Goal: Task Accomplishment & Management: Complete application form

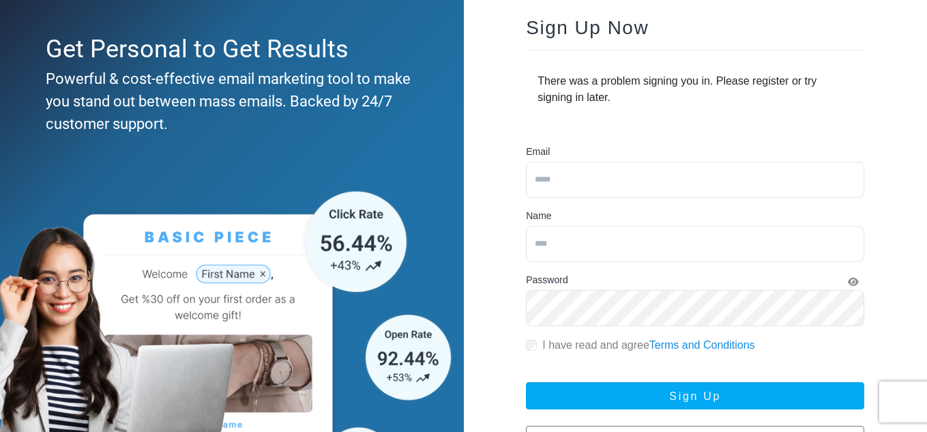
scroll to position [68, 0]
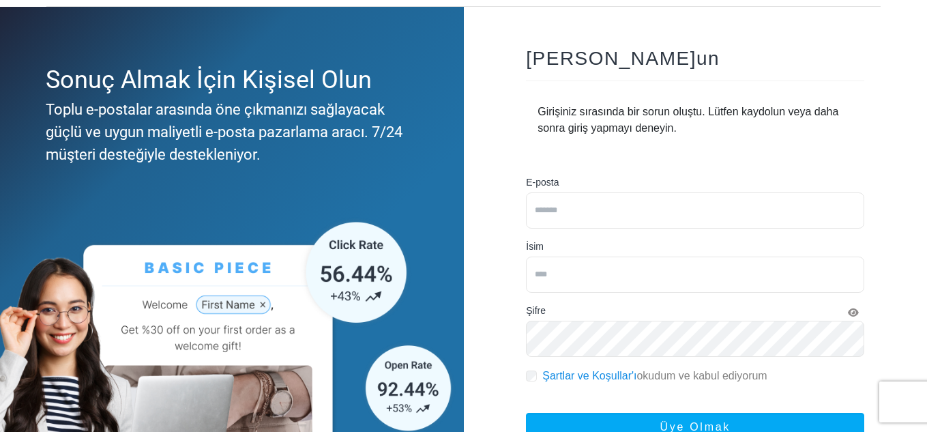
click at [588, 213] on input "email" at bounding box center [695, 210] width 338 height 36
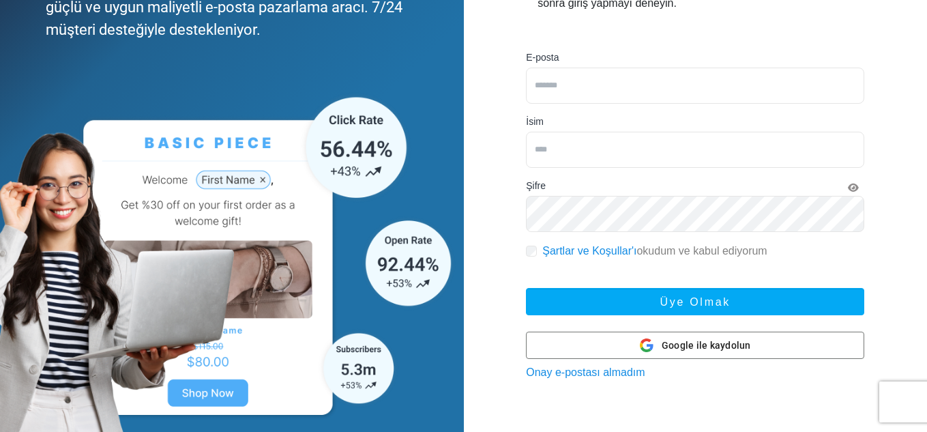
scroll to position [205, 0]
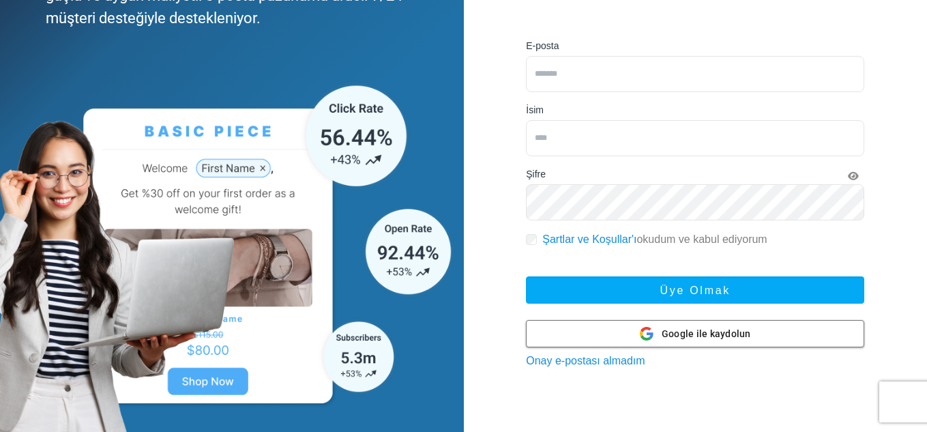
click at [696, 333] on font "Google ile kaydolun" at bounding box center [706, 333] width 89 height 11
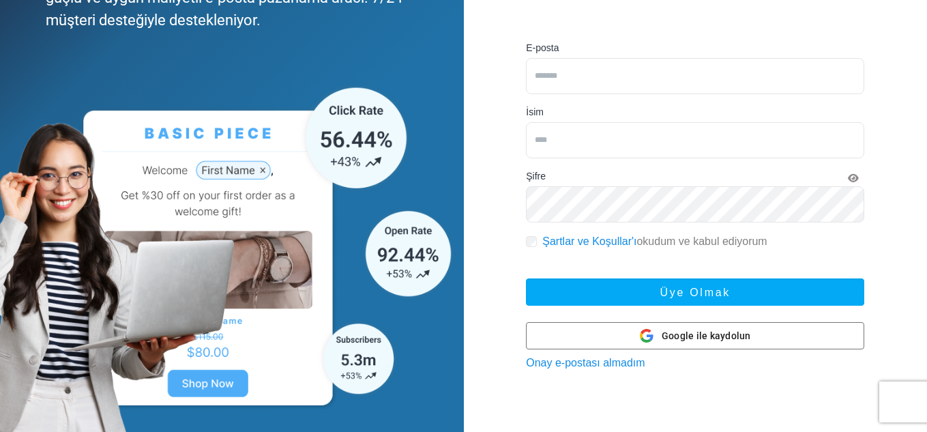
scroll to position [205, 0]
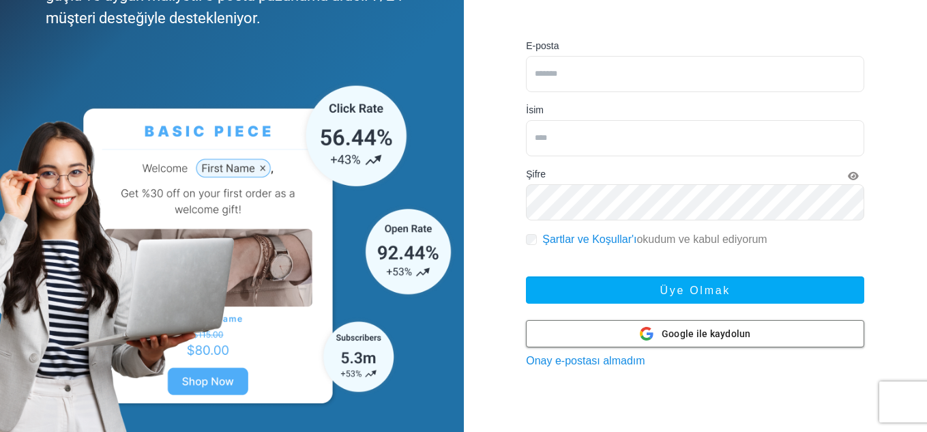
click at [639, 335] on div at bounding box center [695, 334] width 337 height 26
